Goal: Information Seeking & Learning: Learn about a topic

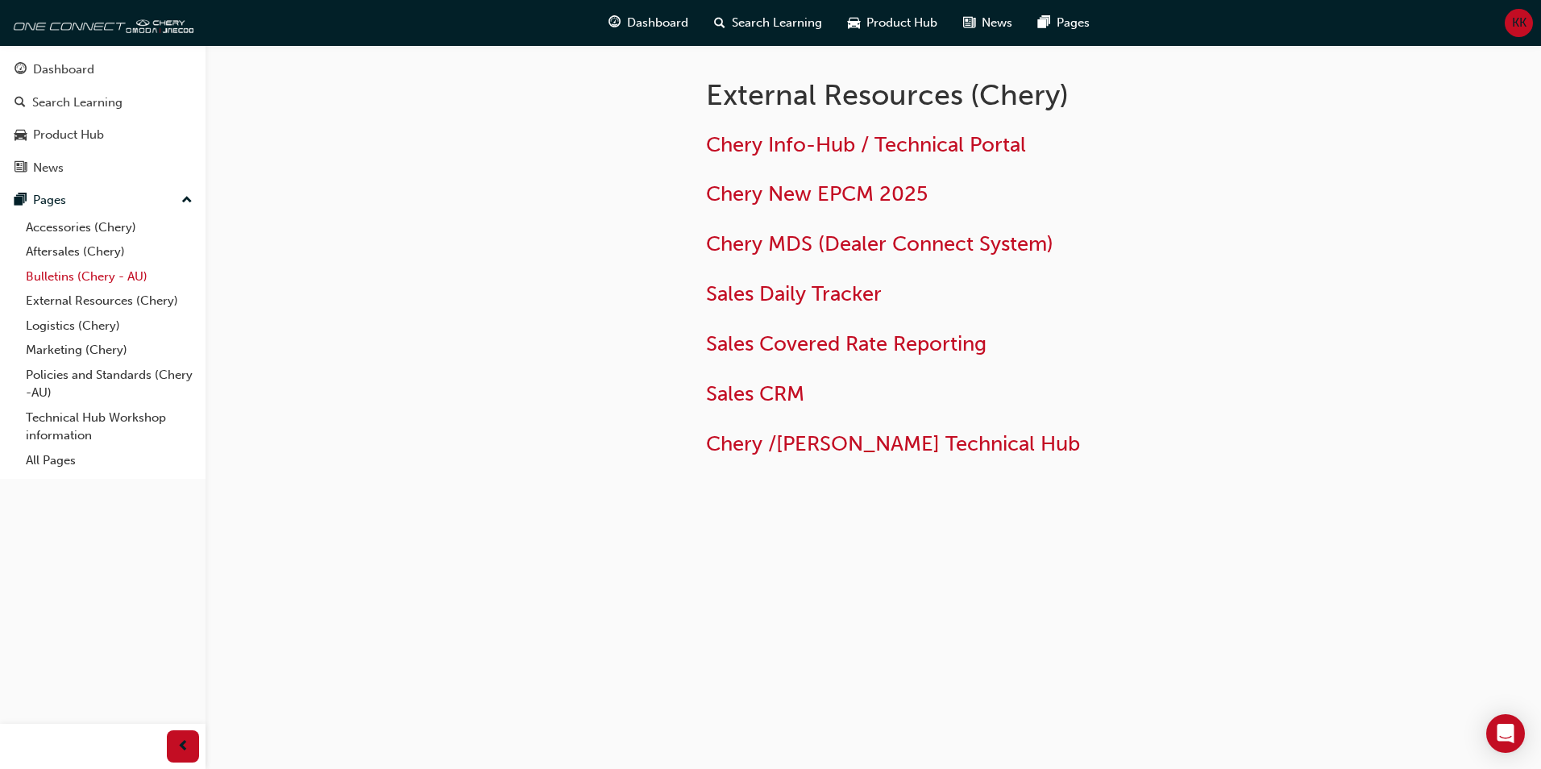
click at [58, 282] on link "Bulletins (Chery - AU)" at bounding box center [109, 276] width 180 height 25
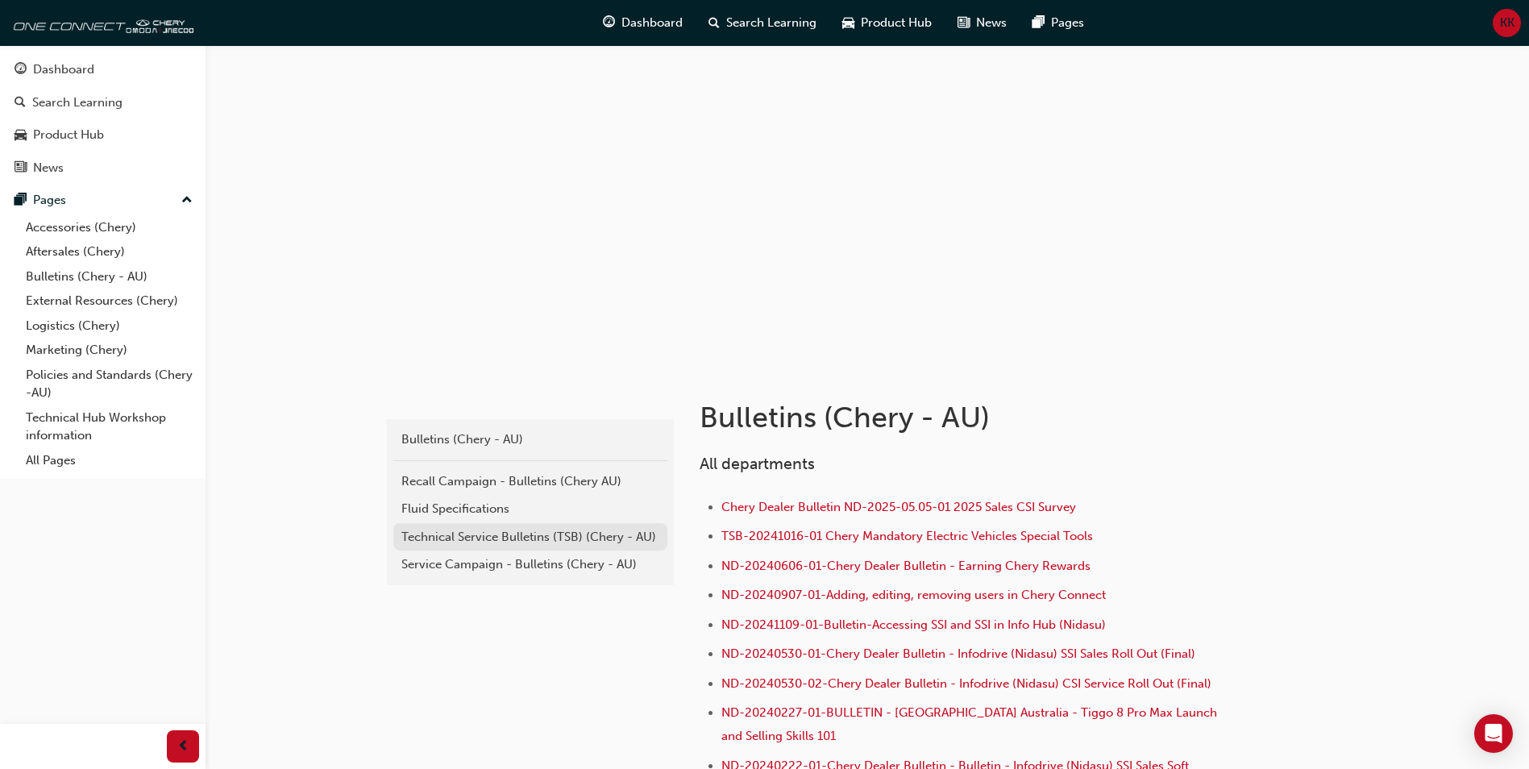
click at [455, 538] on div "Technical Service Bulletins (TSB) (Chery - AU)" at bounding box center [530, 537] width 258 height 19
